Goal: Task Accomplishment & Management: Use online tool/utility

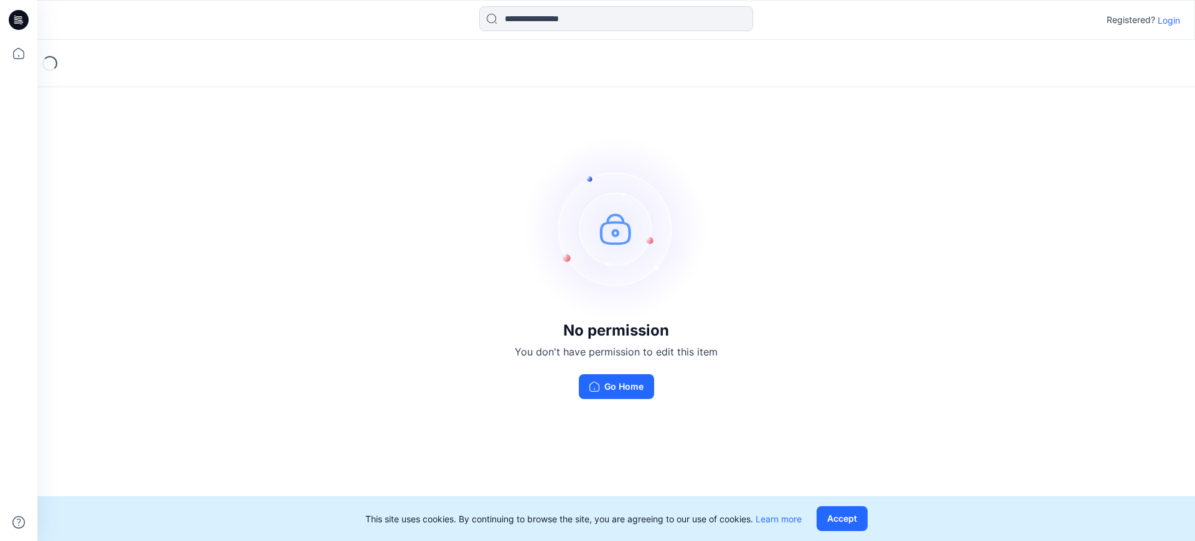
click at [1178, 22] on p "Login" at bounding box center [1169, 20] width 22 height 13
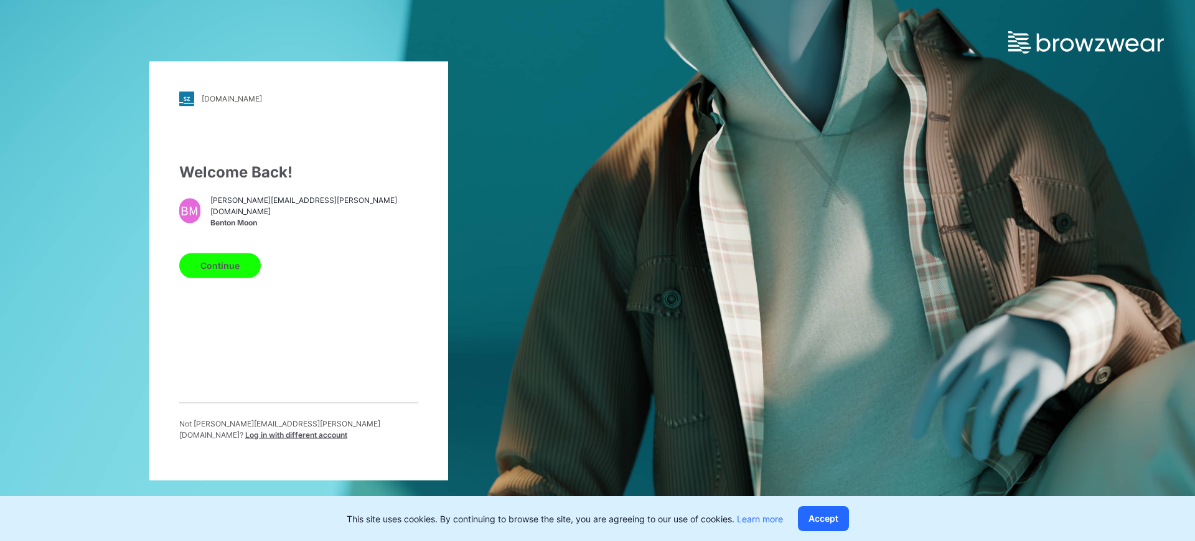
click at [222, 261] on button "Continue" at bounding box center [220, 265] width 82 height 25
drag, startPoint x: 224, startPoint y: 272, endPoint x: 584, endPoint y: 391, distance: 379.0
click at [583, 385] on div "hj.stylezone.com Loading... Welcome Back! BM benton@hyun-jin.com Benton Moon Co…" at bounding box center [299, 270] width 598 height 541
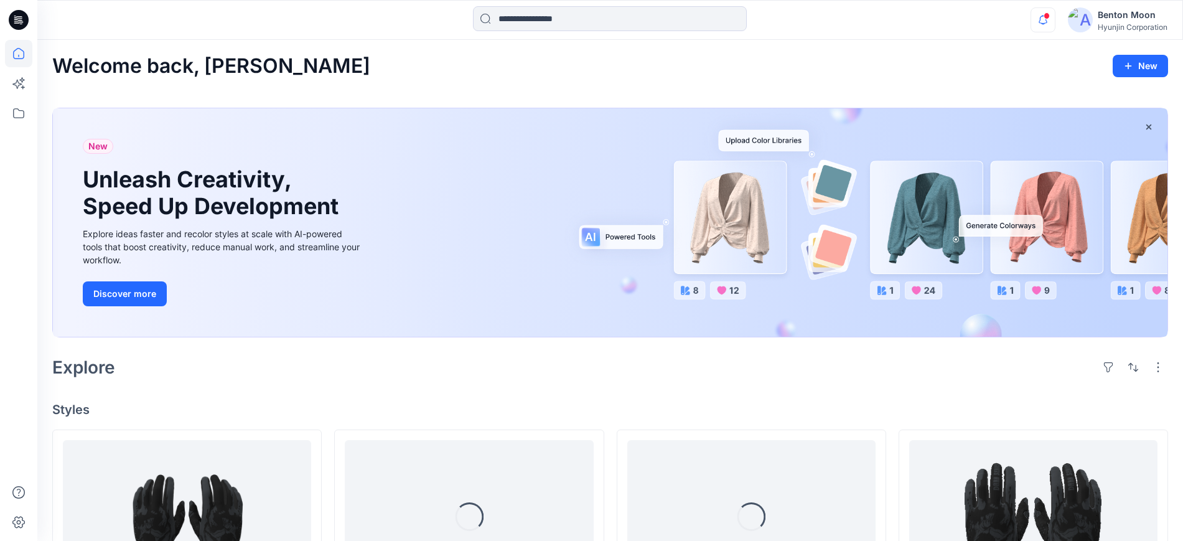
click at [1045, 19] on icon "button" at bounding box center [1043, 20] width 9 height 8
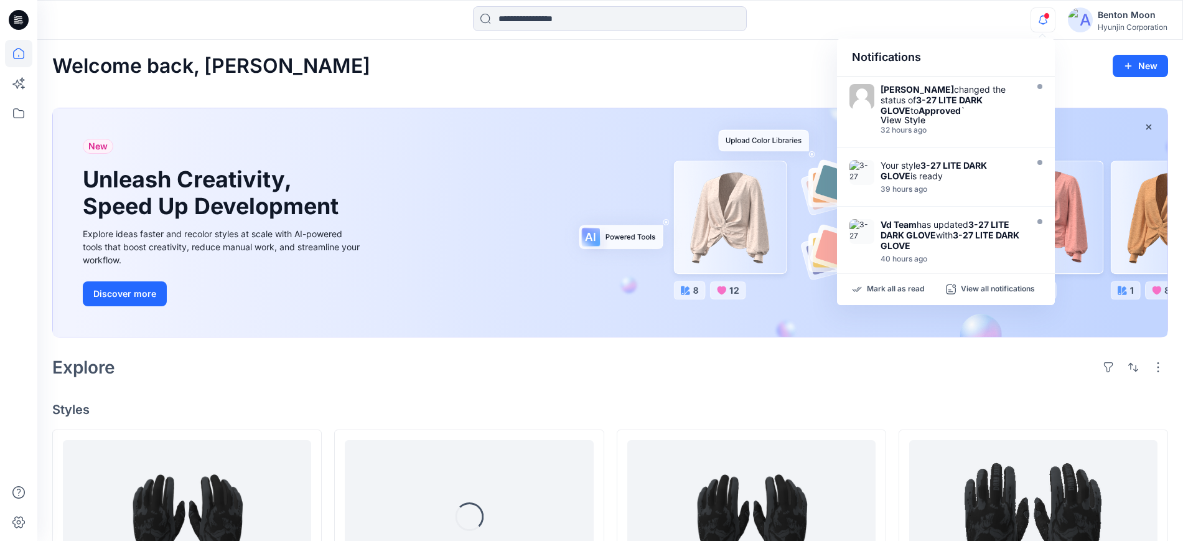
drag, startPoint x: 1047, startPoint y: 15, endPoint x: 1018, endPoint y: 4, distance: 30.5
click at [1047, 15] on span at bounding box center [1047, 15] width 6 height 7
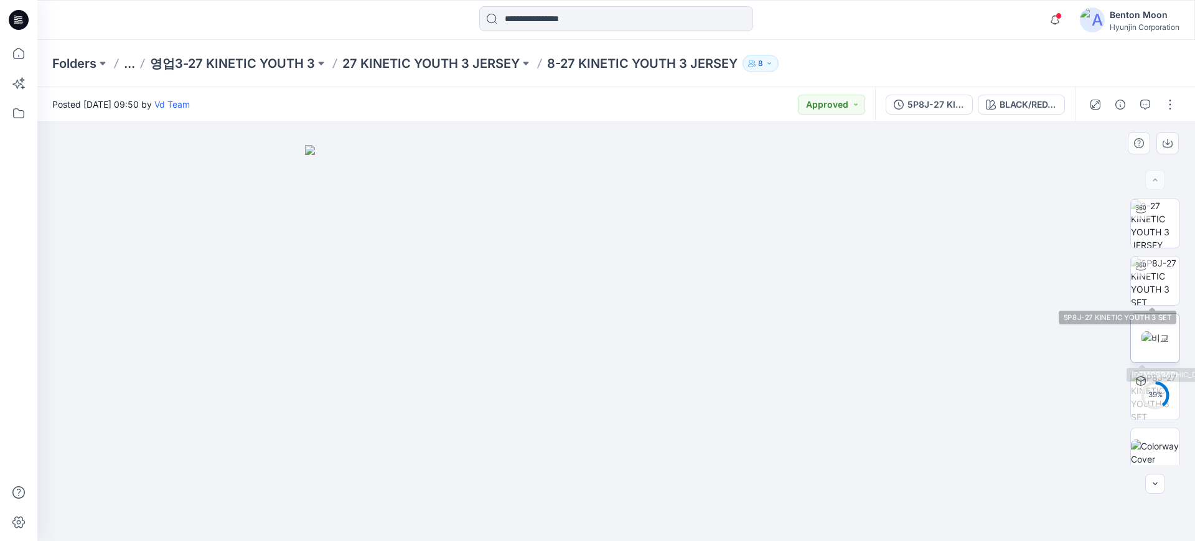
click at [1144, 334] on img at bounding box center [1155, 337] width 27 height 13
click at [1175, 98] on button "button" at bounding box center [1170, 105] width 20 height 20
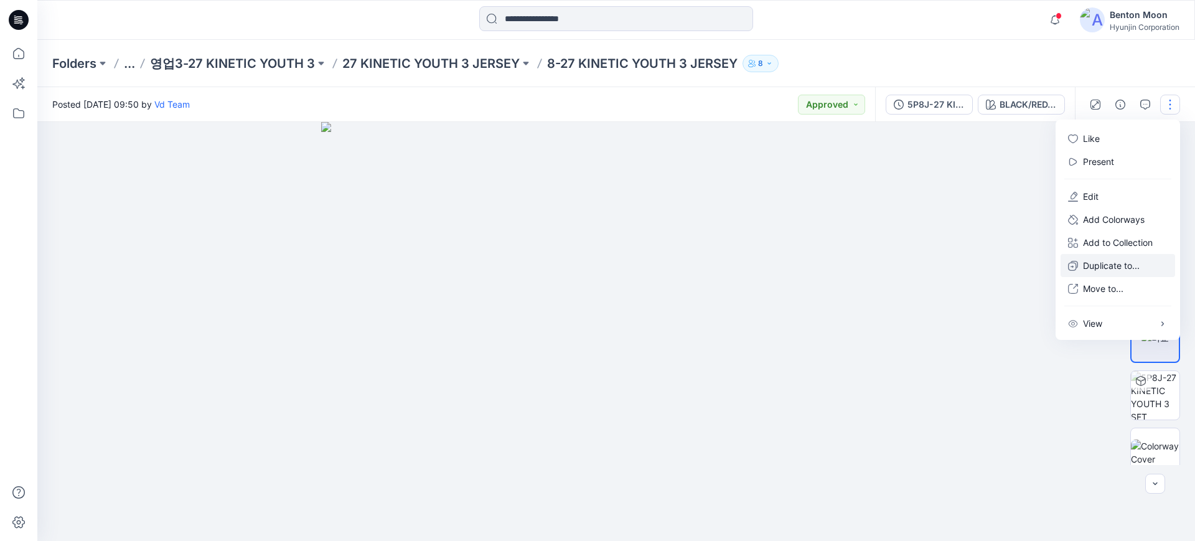
click at [1137, 263] on p "Duplicate to..." at bounding box center [1111, 265] width 57 height 13
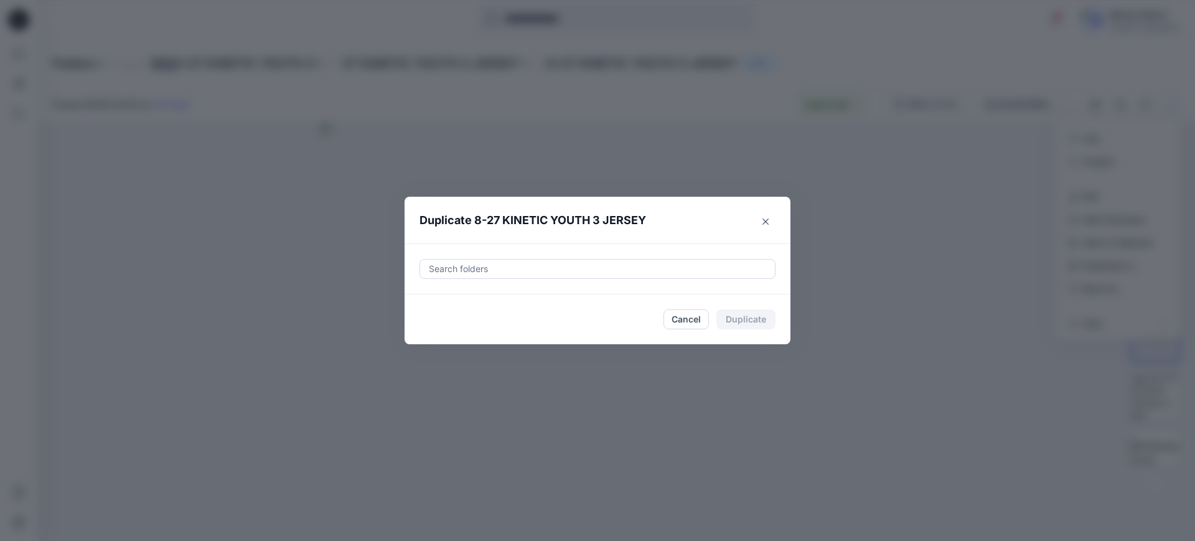
click at [568, 268] on div at bounding box center [598, 268] width 340 height 15
type input "*"
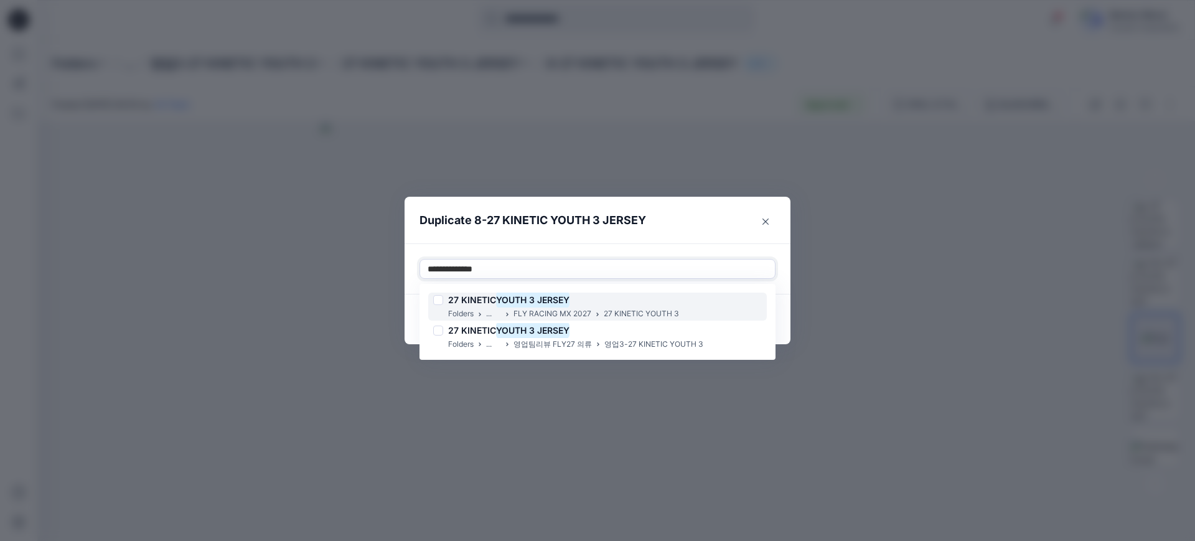
click at [601, 303] on div "27 KINETIC YOUTH 3 JERSEY" at bounding box center [556, 300] width 246 height 15
type input "**********"
click at [690, 233] on header "Duplicate 8-27 KINETIC YOUTH 3 JERSEY" at bounding box center [585, 220] width 361 height 47
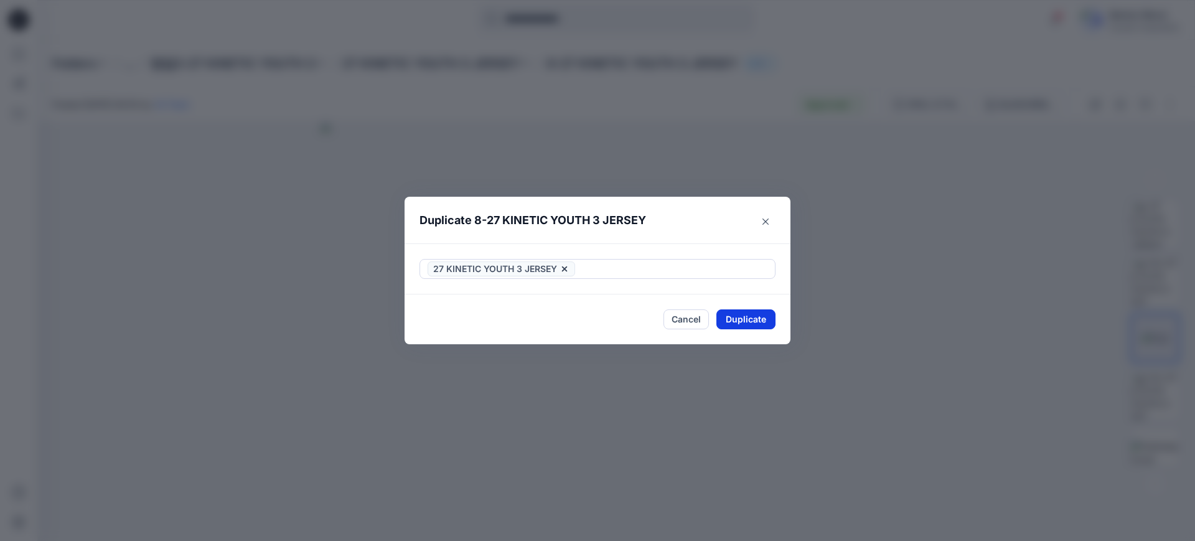
click at [749, 325] on button "Duplicate" at bounding box center [746, 319] width 59 height 20
click at [746, 327] on button "Close" at bounding box center [755, 320] width 40 height 20
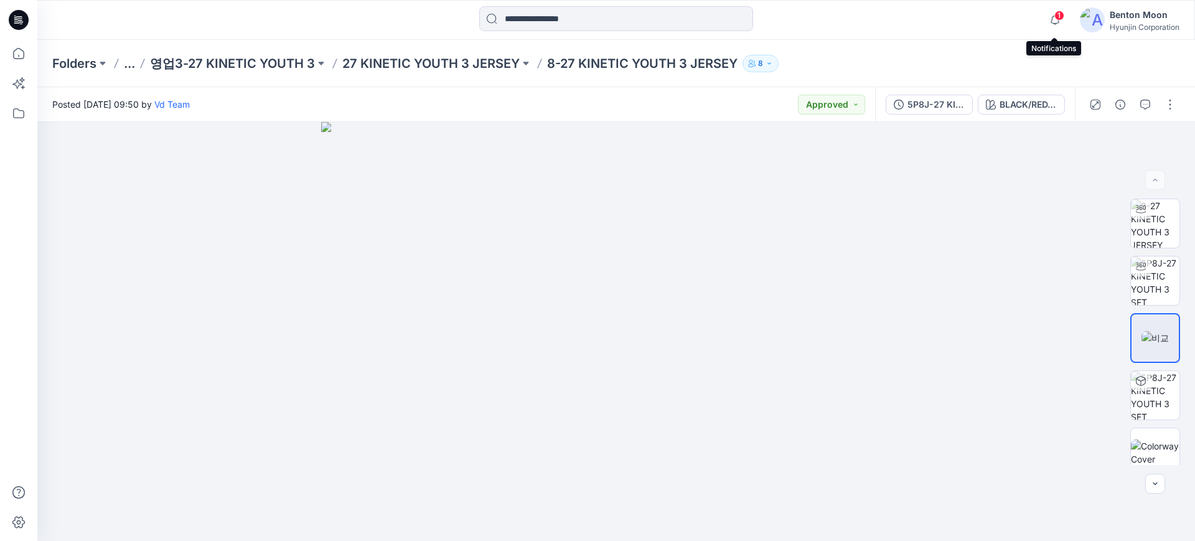
click at [1055, 16] on span "1" at bounding box center [1060, 16] width 10 height 10
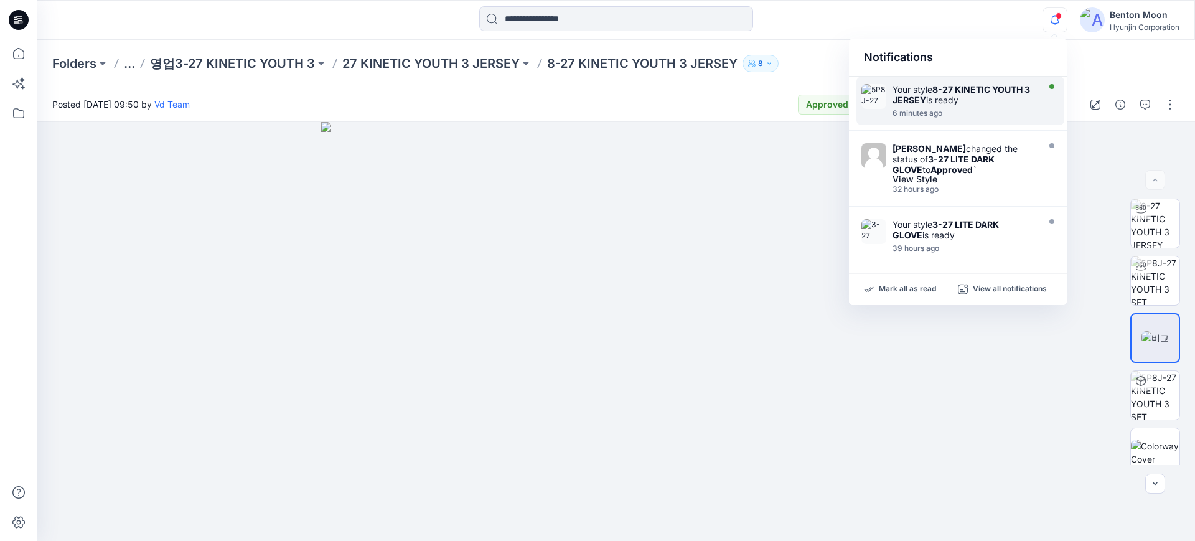
click at [958, 103] on div "Your style 8-27 KINETIC YOUTH 3 JERSEY is ready" at bounding box center [964, 94] width 143 height 21
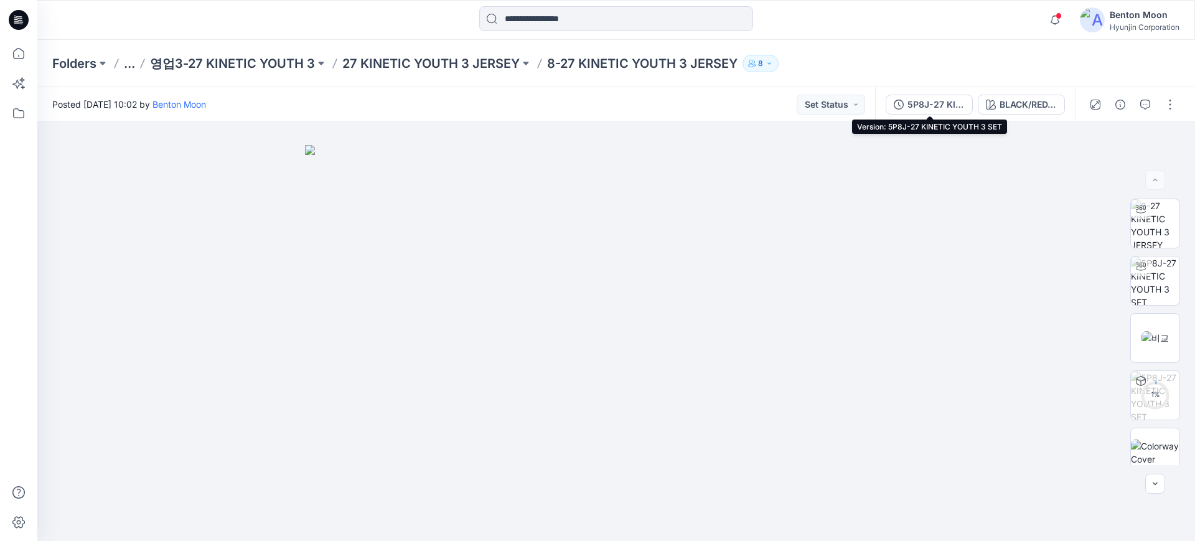
drag, startPoint x: 954, startPoint y: 106, endPoint x: 948, endPoint y: 71, distance: 35.4
click at [973, 59] on div "Folders ... 영업3-27 KINETIC YOUTH 3 27 KINETIC YOUTH 3 JERSEY 8-27 KINETIC YOUTH…" at bounding box center [567, 63] width 1031 height 17
drag, startPoint x: 831, startPoint y: 101, endPoint x: 824, endPoint y: 113, distance: 14.2
click at [830, 101] on button "Set Status" at bounding box center [831, 105] width 68 height 20
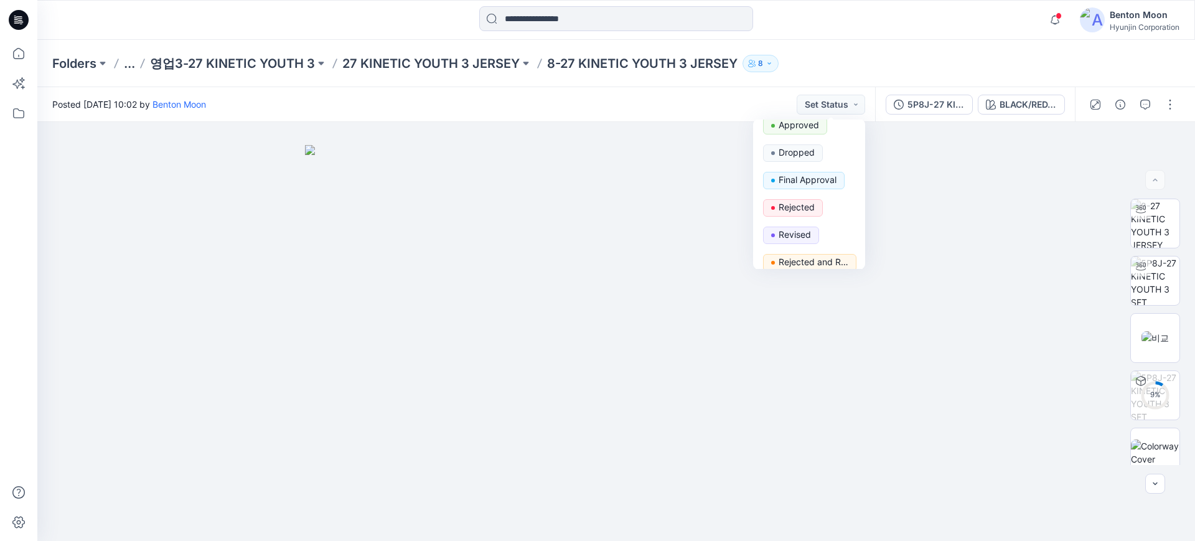
scroll to position [157, 0]
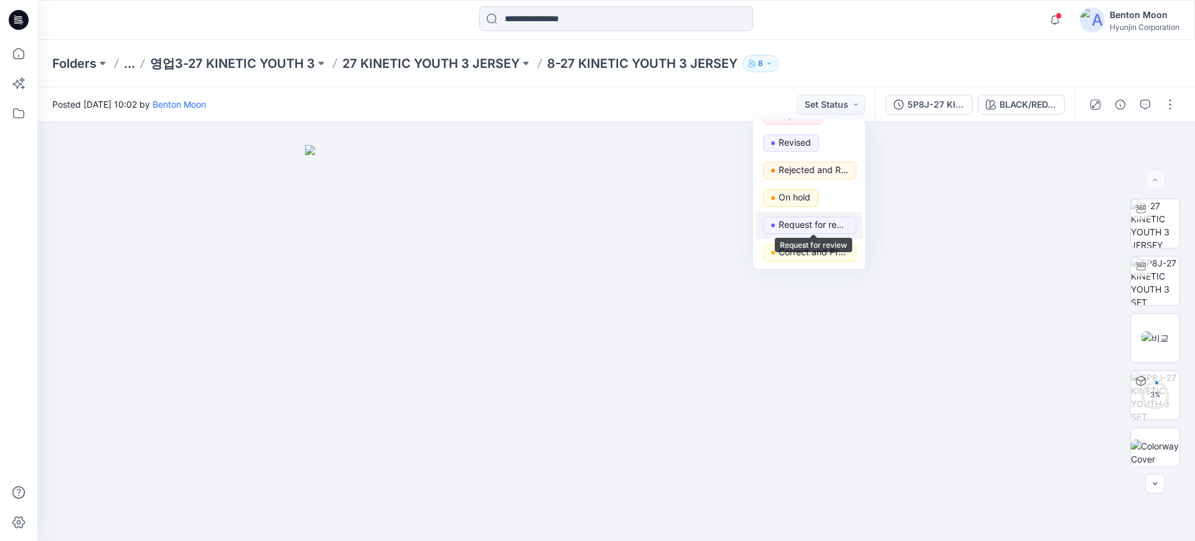
click at [822, 223] on p "Request for review" at bounding box center [814, 225] width 70 height 16
